Goal: Download file/media

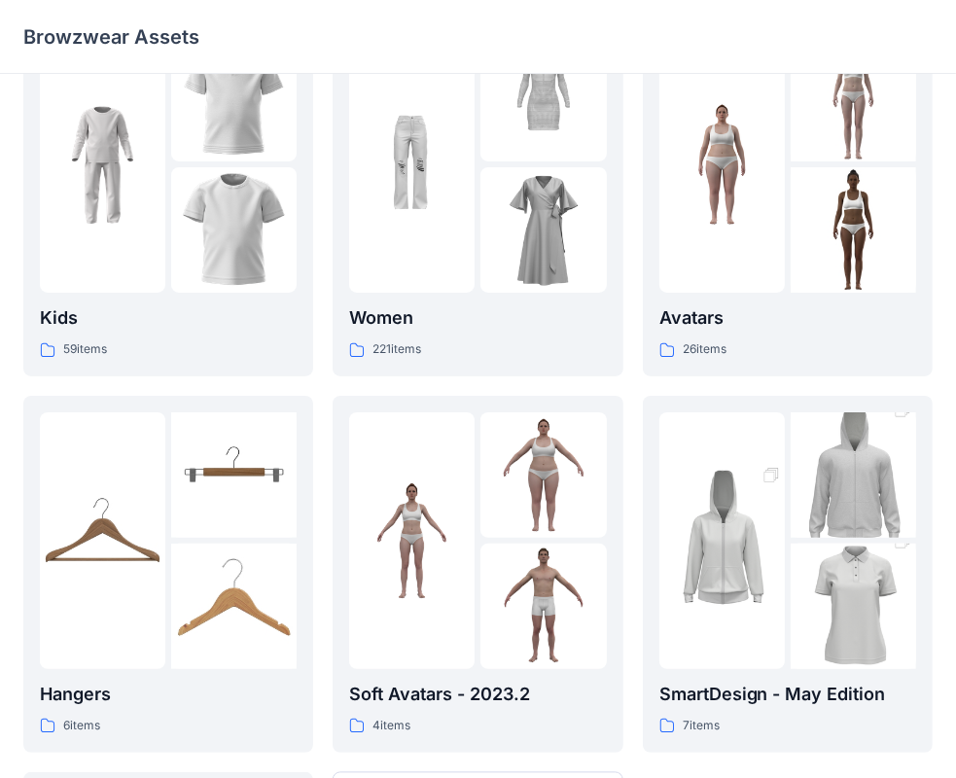
scroll to position [74, 0]
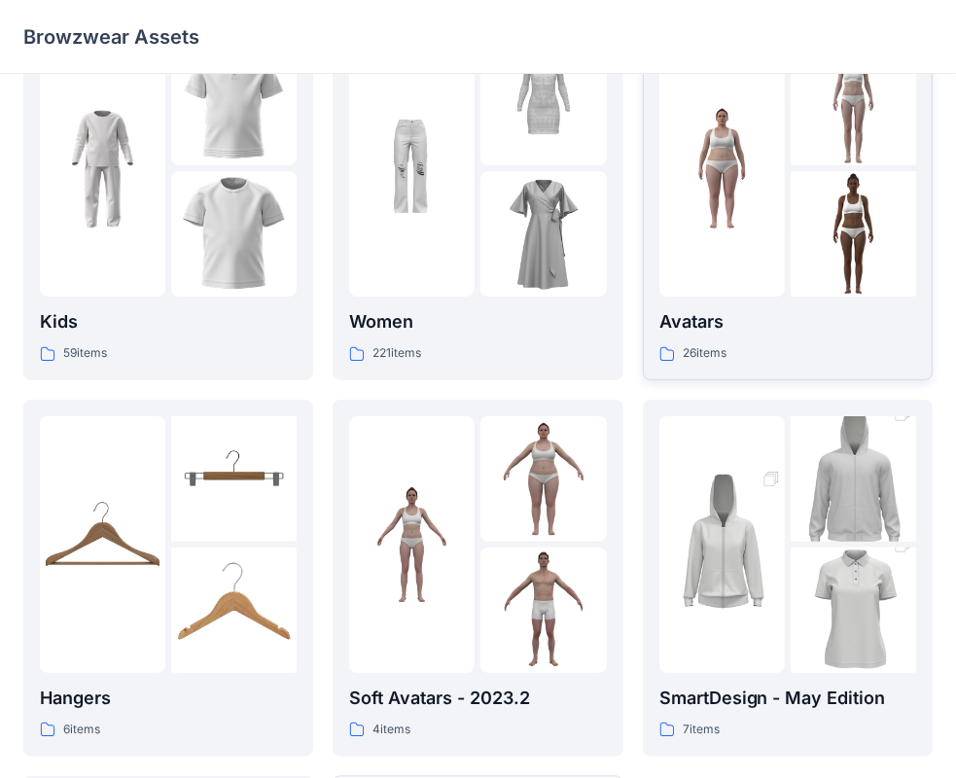
click at [774, 305] on div "Avatars 26 items" at bounding box center [787, 202] width 257 height 324
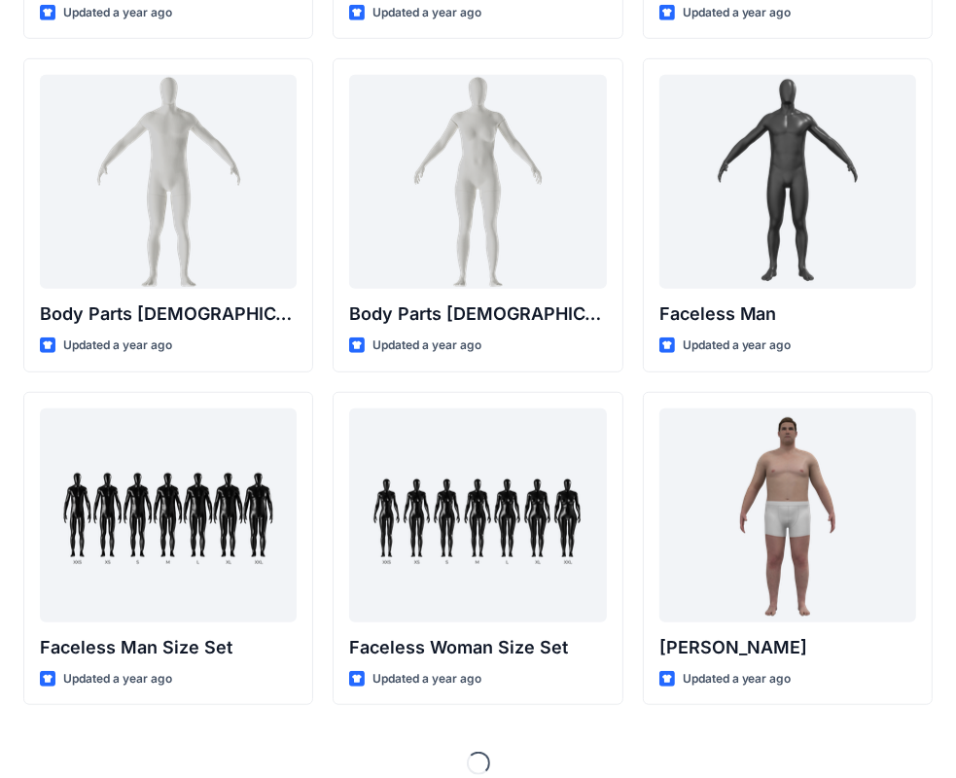
scroll to position [724, 0]
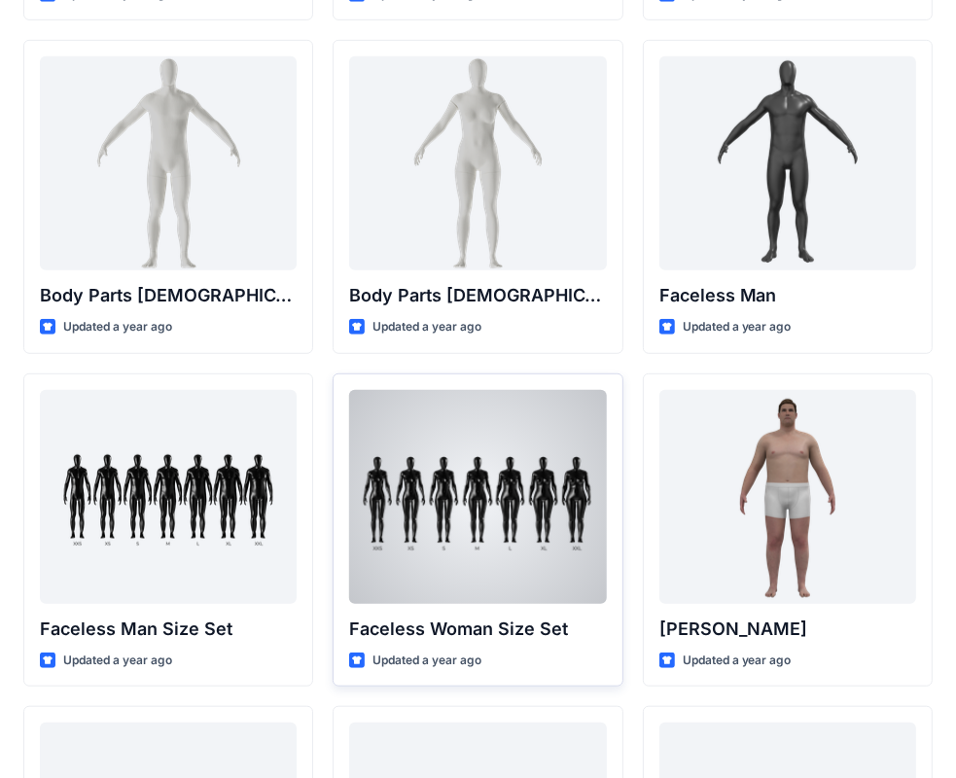
click at [495, 636] on p "Faceless Woman Size Set" at bounding box center [477, 629] width 257 height 27
click at [434, 634] on p "Faceless Woman Size Set" at bounding box center [477, 629] width 257 height 27
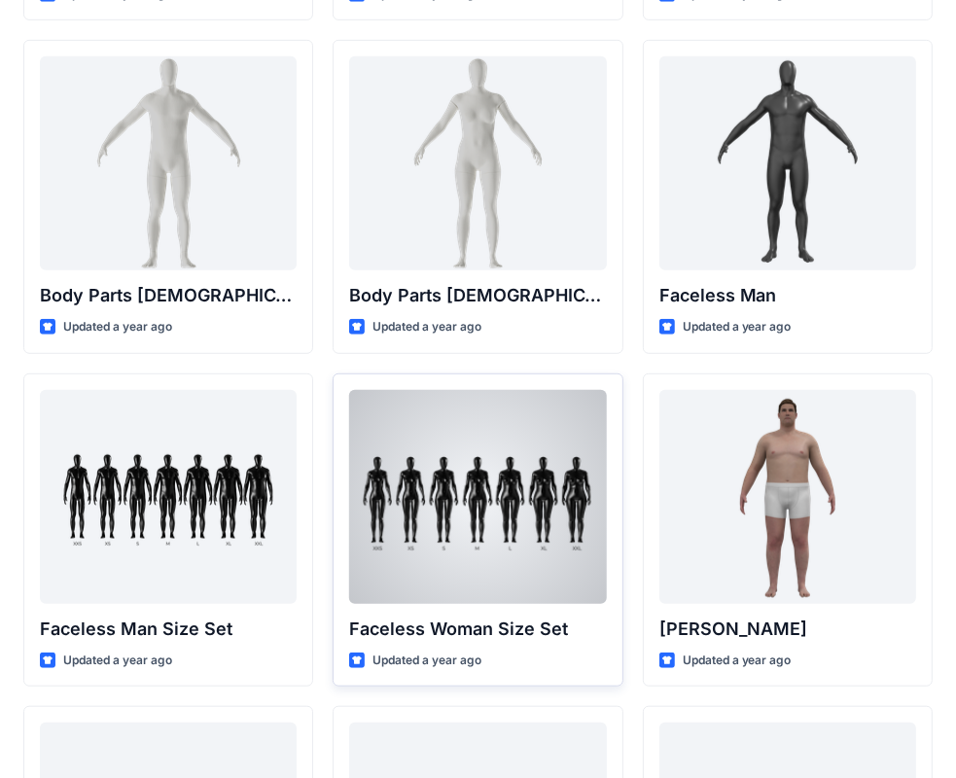
click at [418, 669] on div "Faceless Woman Size Set Updated a year ago" at bounding box center [478, 531] width 290 height 314
click at [396, 490] on div at bounding box center [477, 497] width 257 height 214
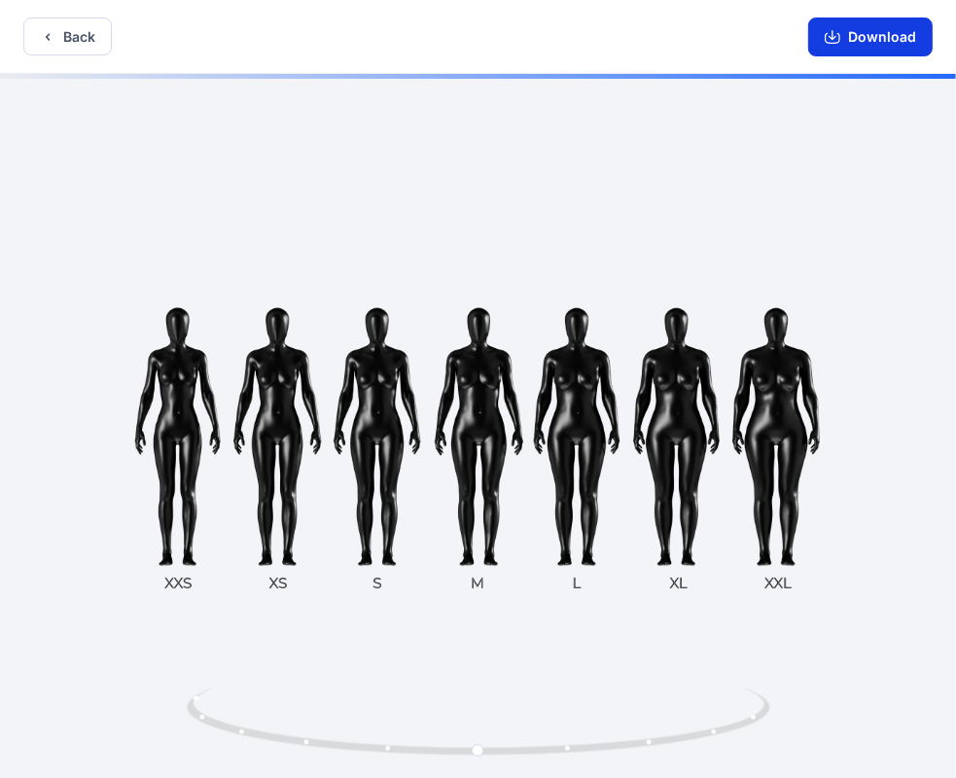
click at [874, 30] on button "Download" at bounding box center [870, 37] width 125 height 39
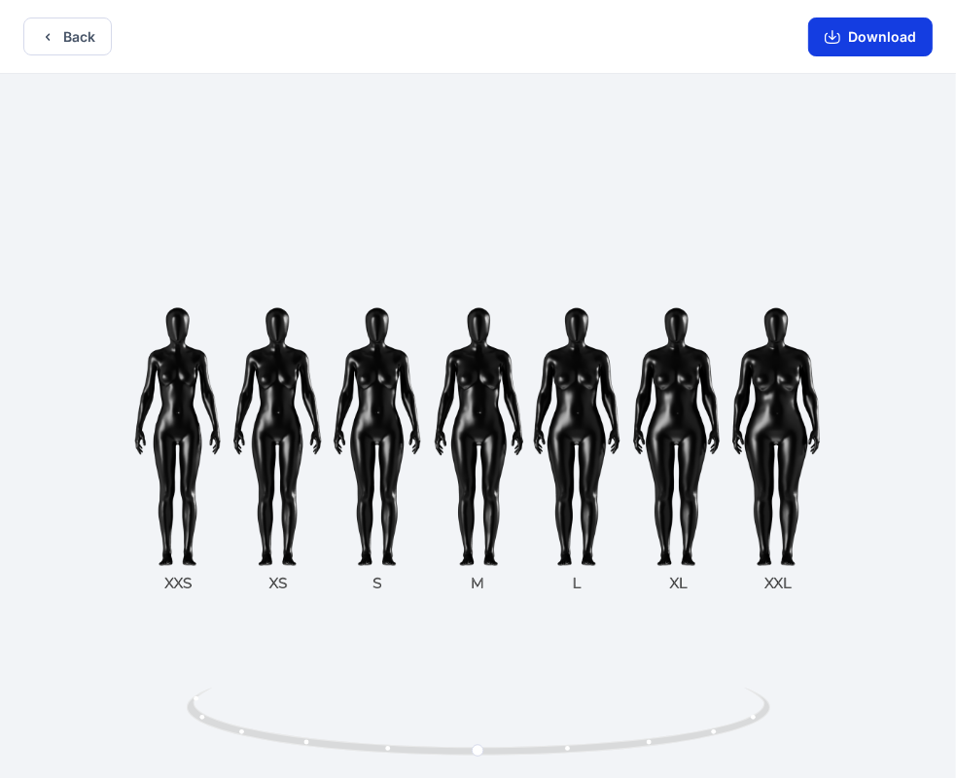
click at [866, 35] on button "Download" at bounding box center [870, 37] width 125 height 39
